Goal: Transaction & Acquisition: Purchase product/service

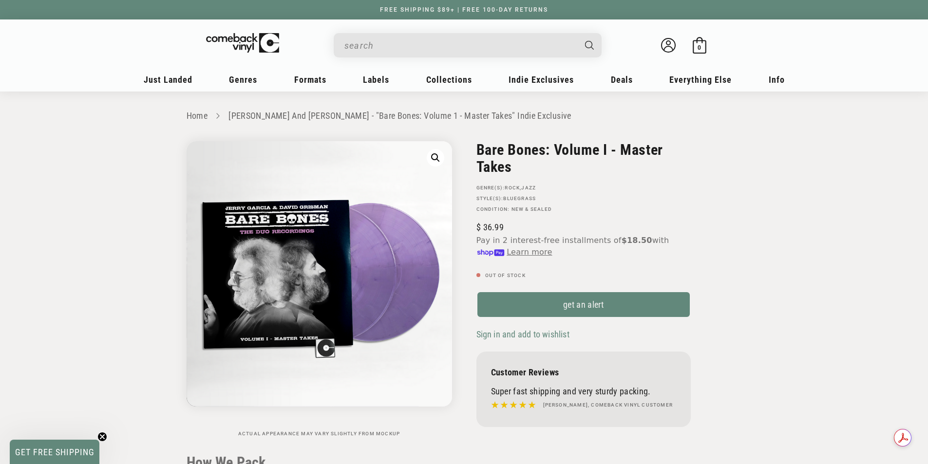
click at [369, 46] on input "When autocomplete results are available use up and down arrows to review and en…" at bounding box center [459, 46] width 231 height 20
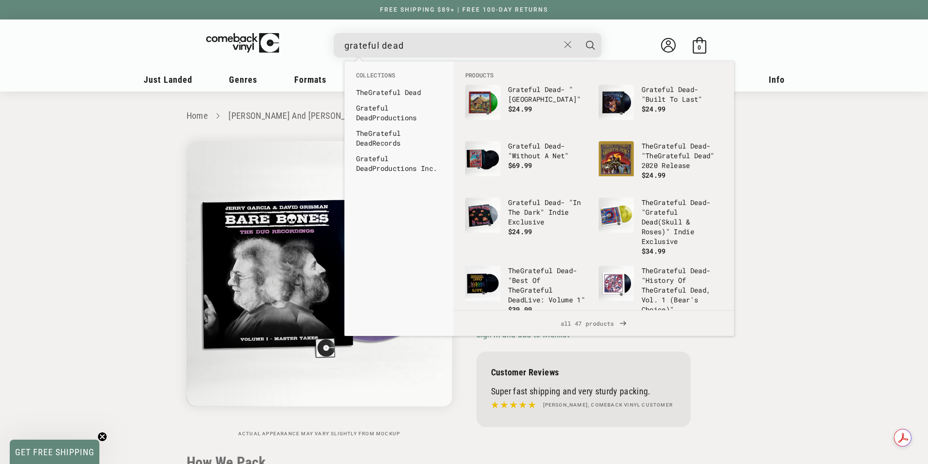
type input "grateful dead"
click at [578, 33] on button "Search" at bounding box center [590, 45] width 24 height 24
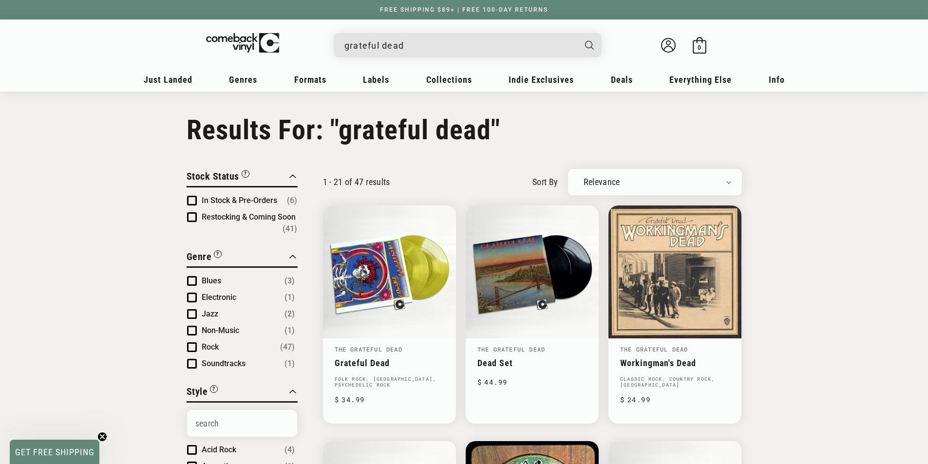
drag, startPoint x: 409, startPoint y: 36, endPoint x: 312, endPoint y: 62, distance: 100.9
click at [303, 57] on details-modal "grateful dead The Grateful Dead - "Dead Set" Regular price $ 19.99 Regular pric…" at bounding box center [467, 45] width 370 height 24
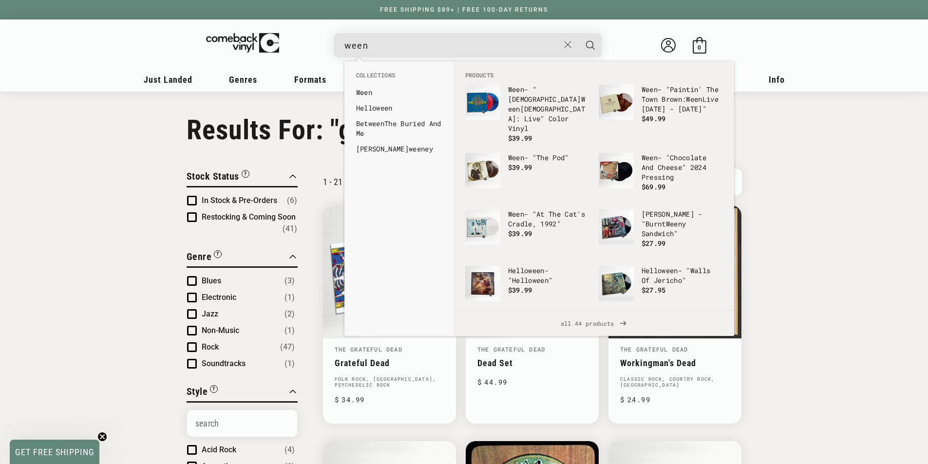
type input "ween"
click at [578, 33] on button "Search" at bounding box center [590, 45] width 24 height 24
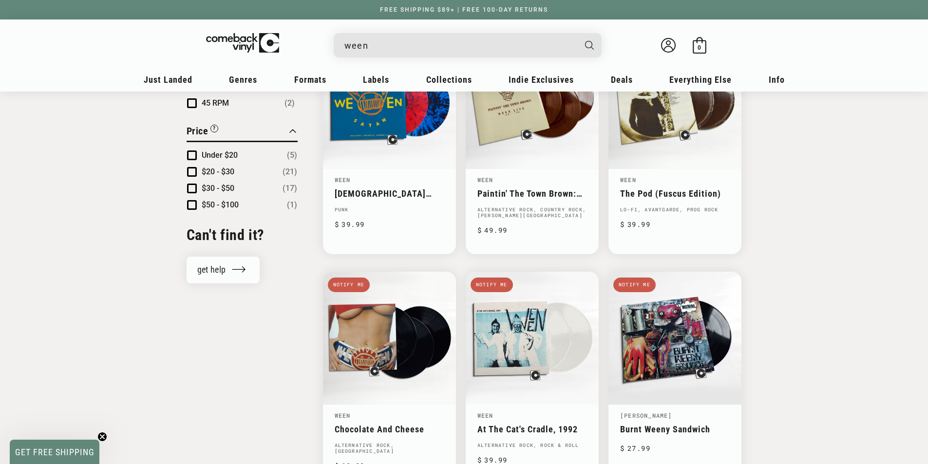
scroll to position [633, 0]
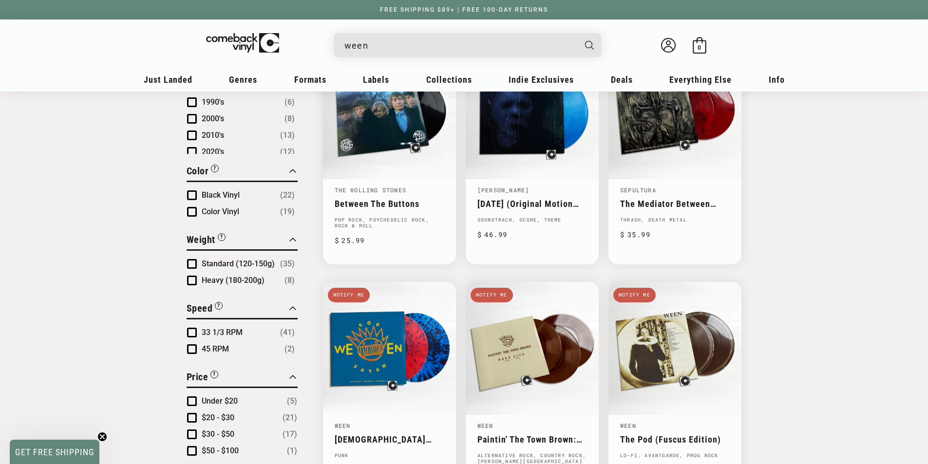
drag, startPoint x: 391, startPoint y: 43, endPoint x: 301, endPoint y: 55, distance: 90.8
click at [301, 55] on details-modal "ween Ween - "God Ween Satan: Live" Color Vinyl Regular price $ 19.99 Regular pr…" at bounding box center [467, 45] width 370 height 24
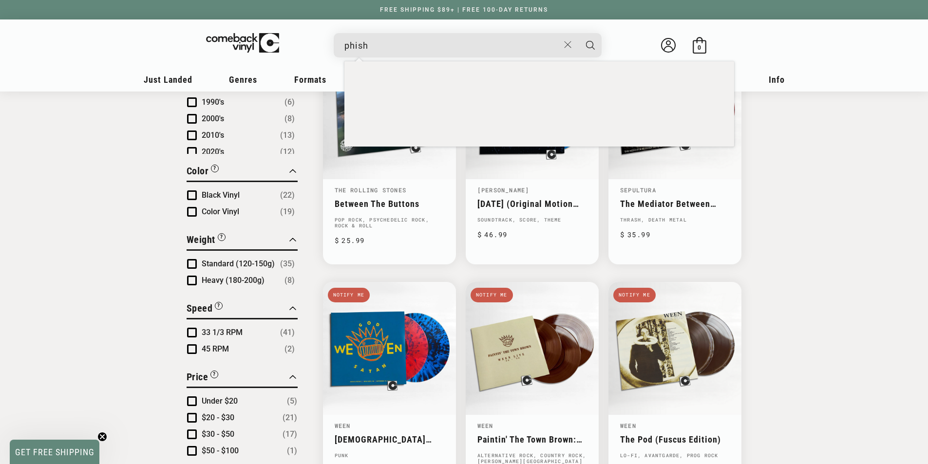
type input "phish"
click at [578, 33] on button "Search" at bounding box center [590, 45] width 24 height 24
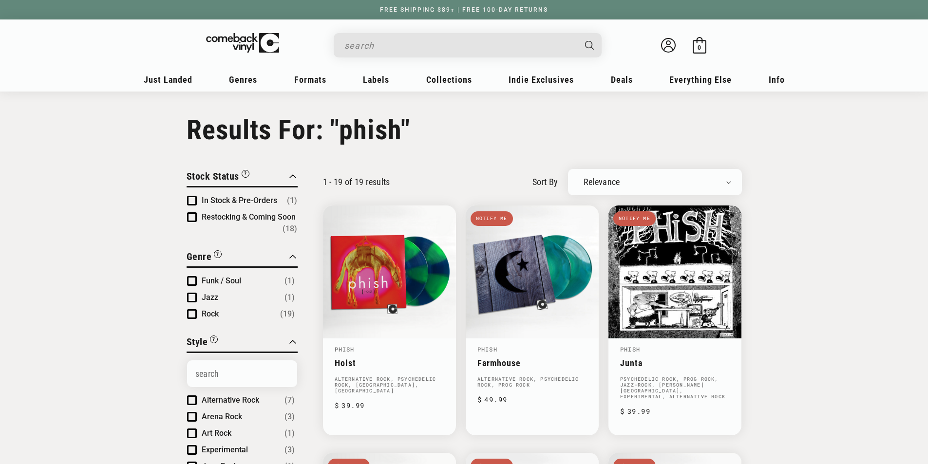
type input "phish"
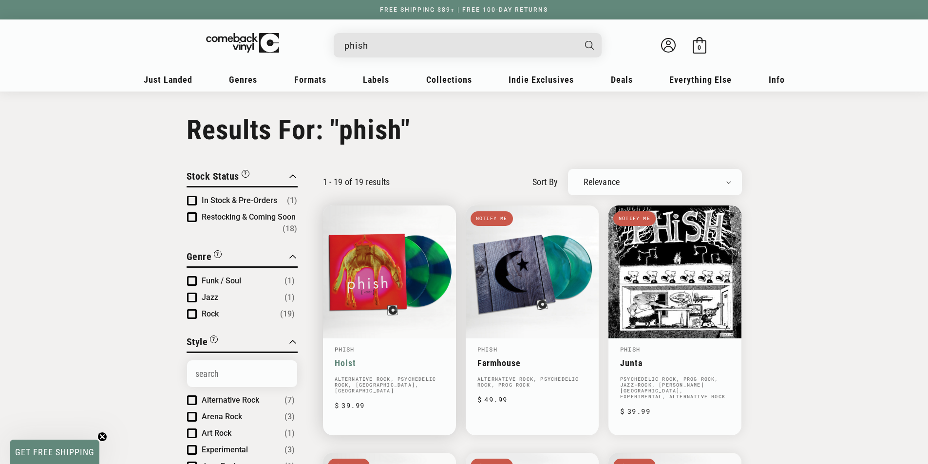
click at [385, 358] on link "Hoist" at bounding box center [390, 363] width 110 height 10
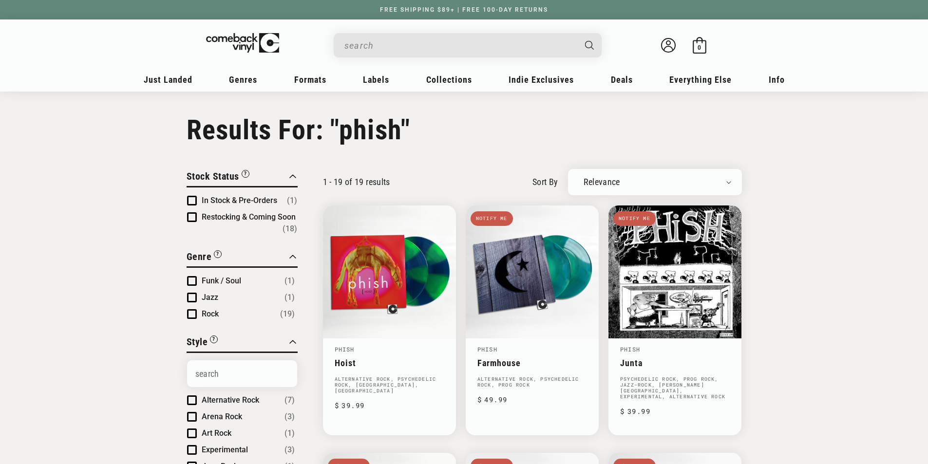
type input "phish"
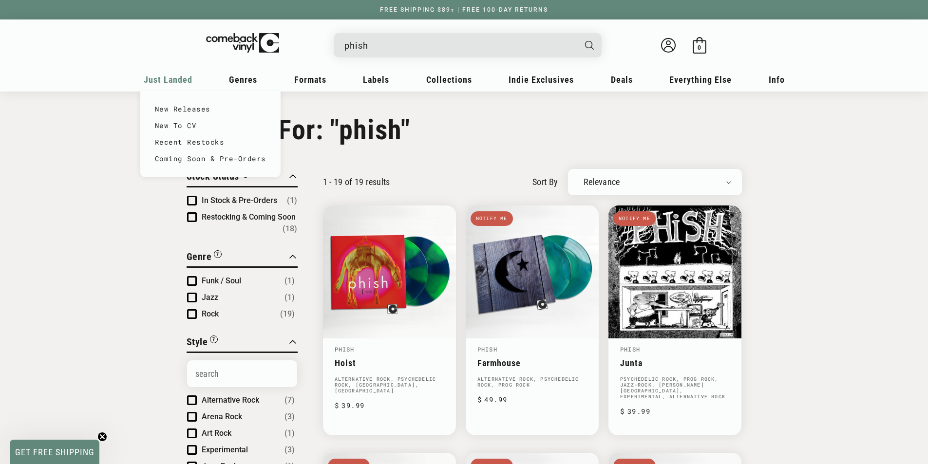
click at [169, 77] on span "Just Landed" at bounding box center [168, 79] width 49 height 10
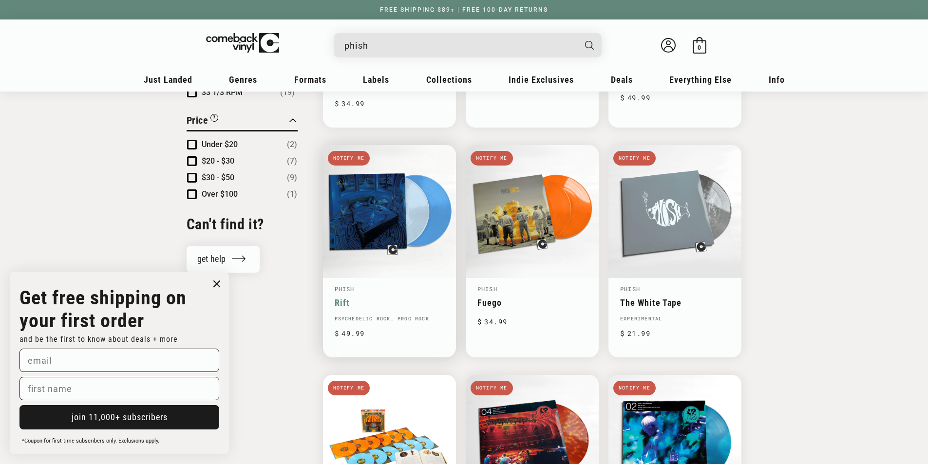
scroll to position [779, 0]
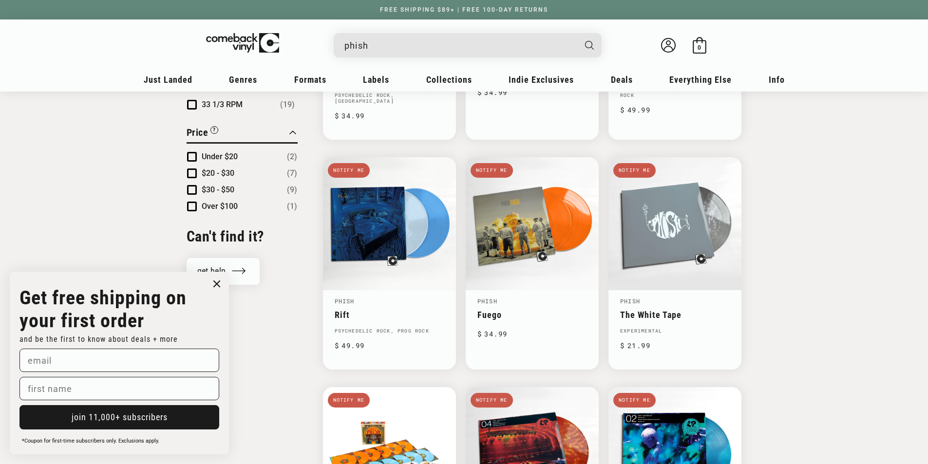
click at [216, 287] on circle "Close dialog" at bounding box center [217, 284] width 14 height 14
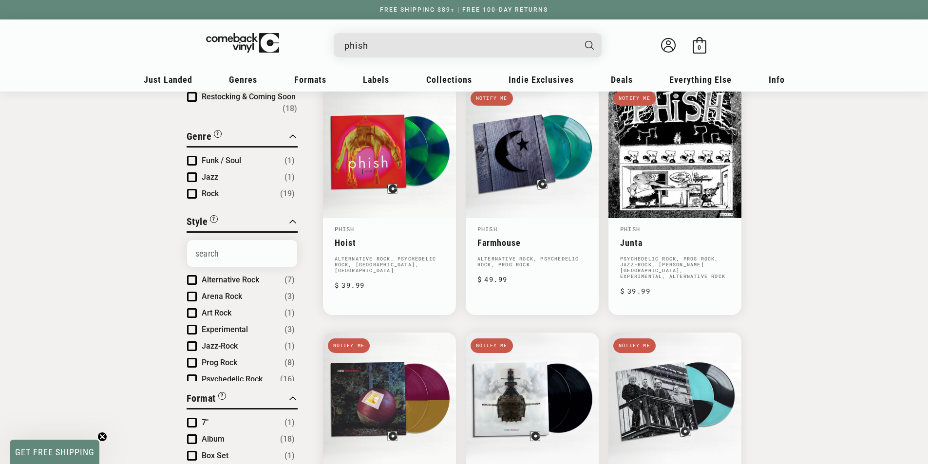
scroll to position [0, 0]
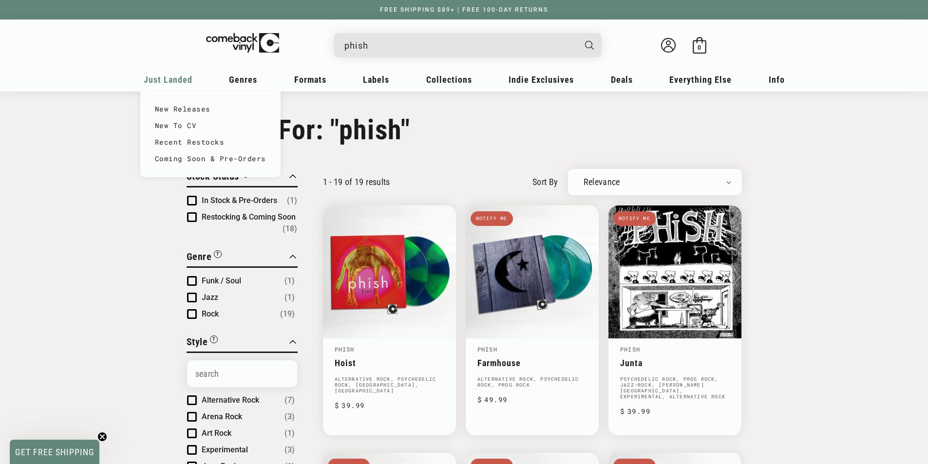
click at [169, 82] on span "Just Landed" at bounding box center [168, 79] width 49 height 10
click at [166, 109] on link "New Releases" at bounding box center [210, 109] width 111 height 17
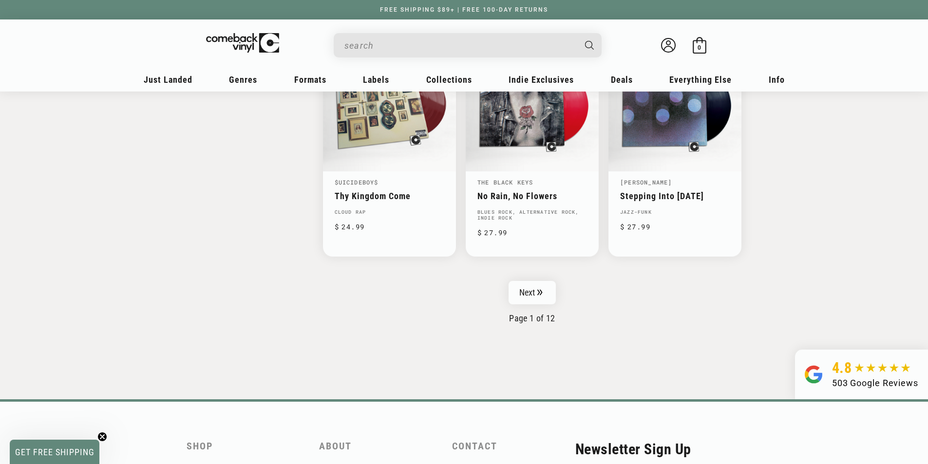
scroll to position [1558, 0]
click at [400, 37] on input "When autocomplete results are available use up and down arrows to review and en…" at bounding box center [459, 46] width 231 height 20
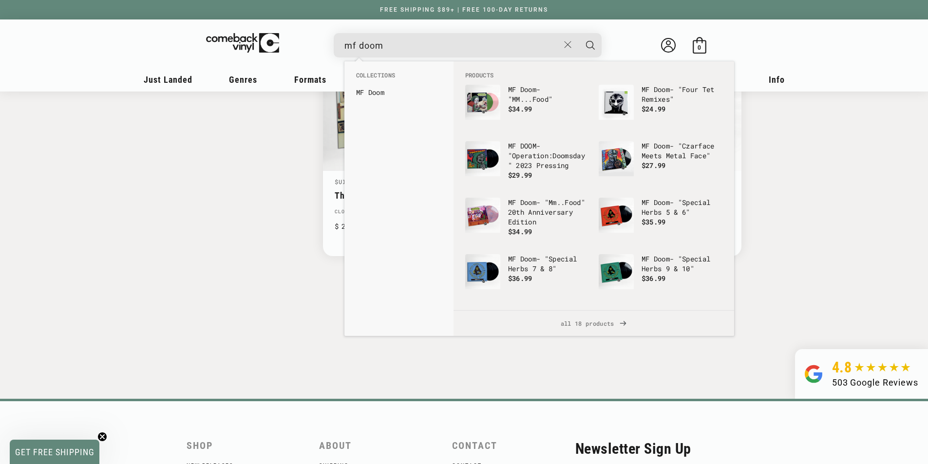
type input "mf doom"
click at [578, 33] on button "Search" at bounding box center [590, 45] width 24 height 24
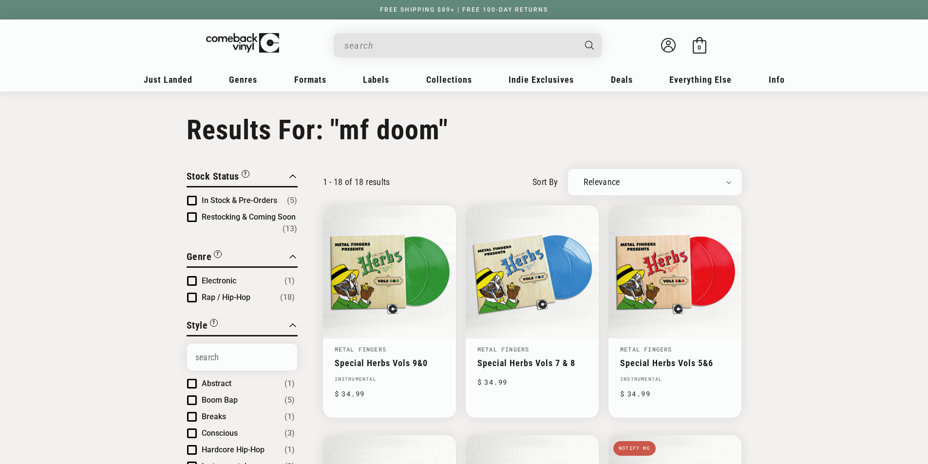
type input "mf doom"
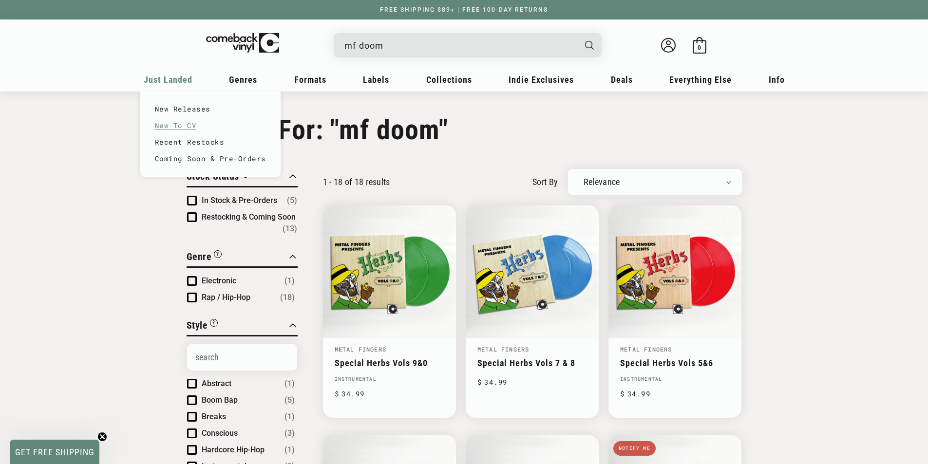
click at [184, 127] on link "New To CV" at bounding box center [210, 125] width 111 height 17
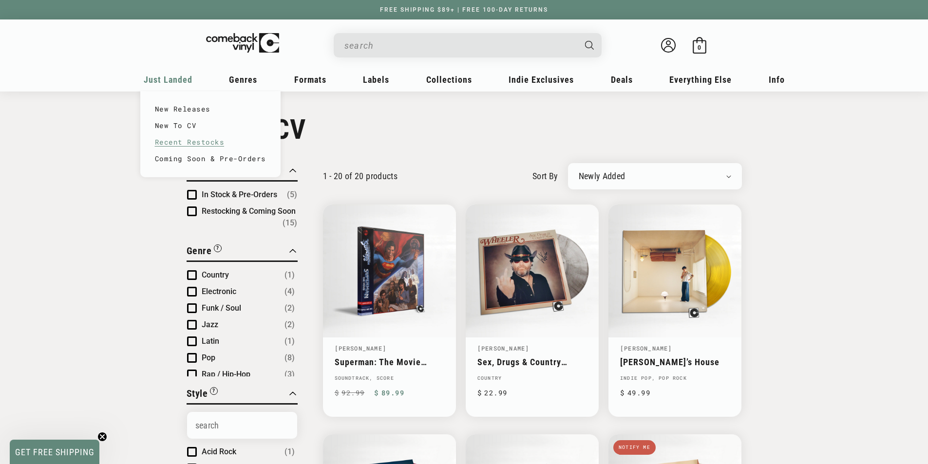
click at [172, 147] on link "Recent Restocks" at bounding box center [210, 142] width 111 height 17
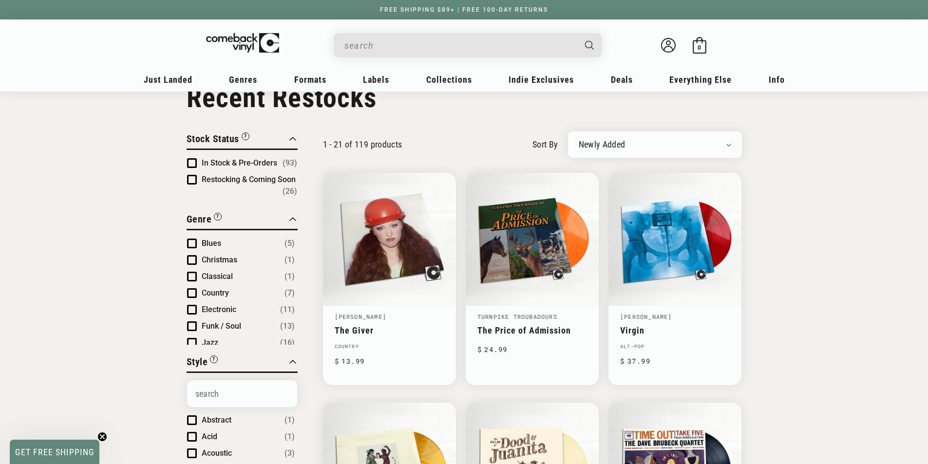
scroll to position [49, 0]
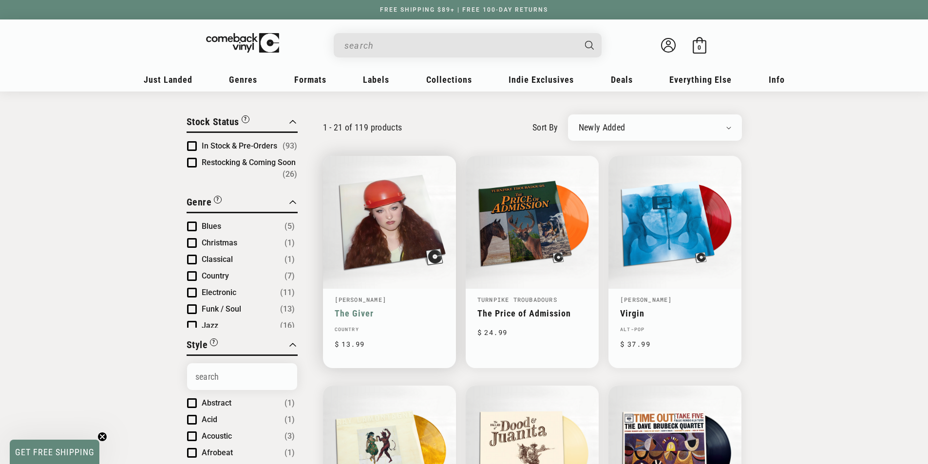
click at [378, 308] on link "The Giver" at bounding box center [390, 313] width 110 height 10
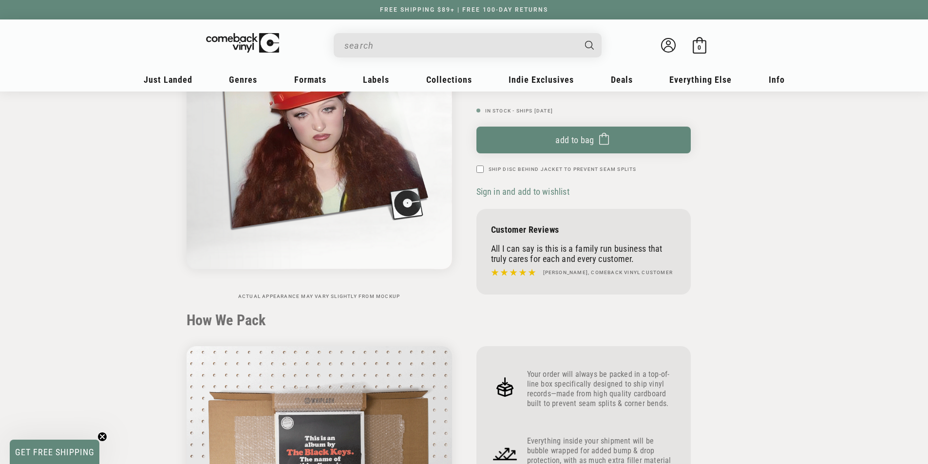
scroll to position [49, 0]
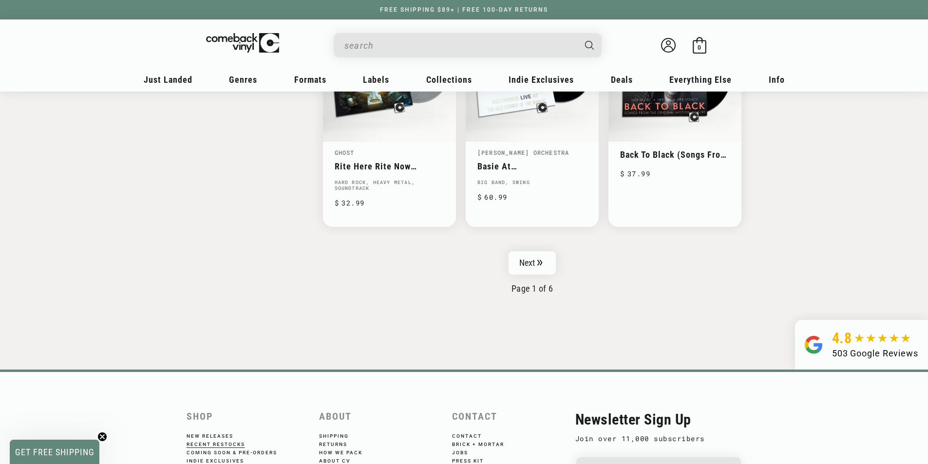
scroll to position [1607, 0]
